Goal: Transaction & Acquisition: Purchase product/service

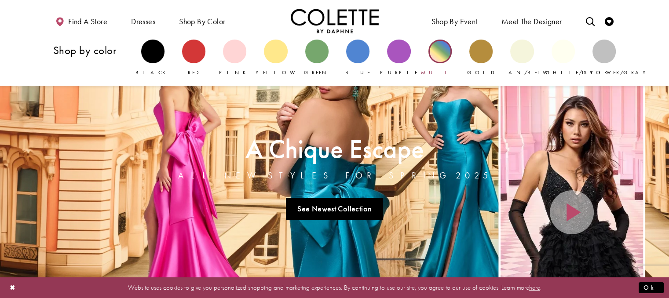
click at [431, 61] on link "Multi" at bounding box center [440, 58] width 23 height 37
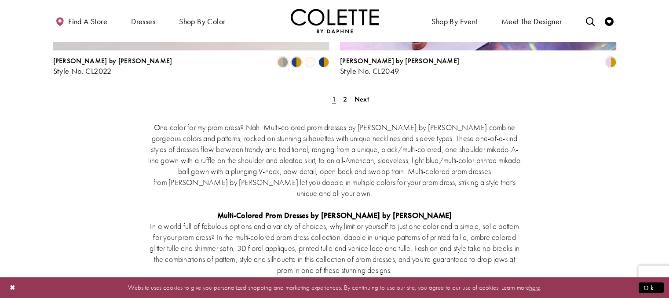
scroll to position [1716, 0]
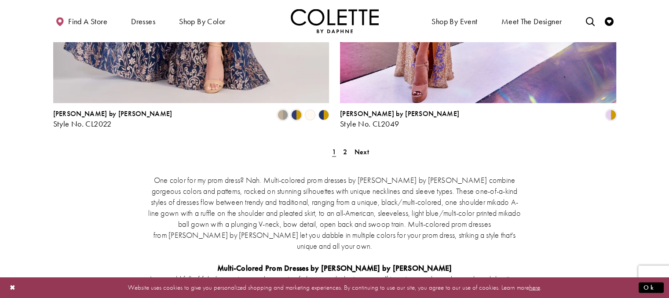
click at [347, 147] on span "2" at bounding box center [345, 151] width 4 height 9
